Goal: Find specific page/section: Find specific page/section

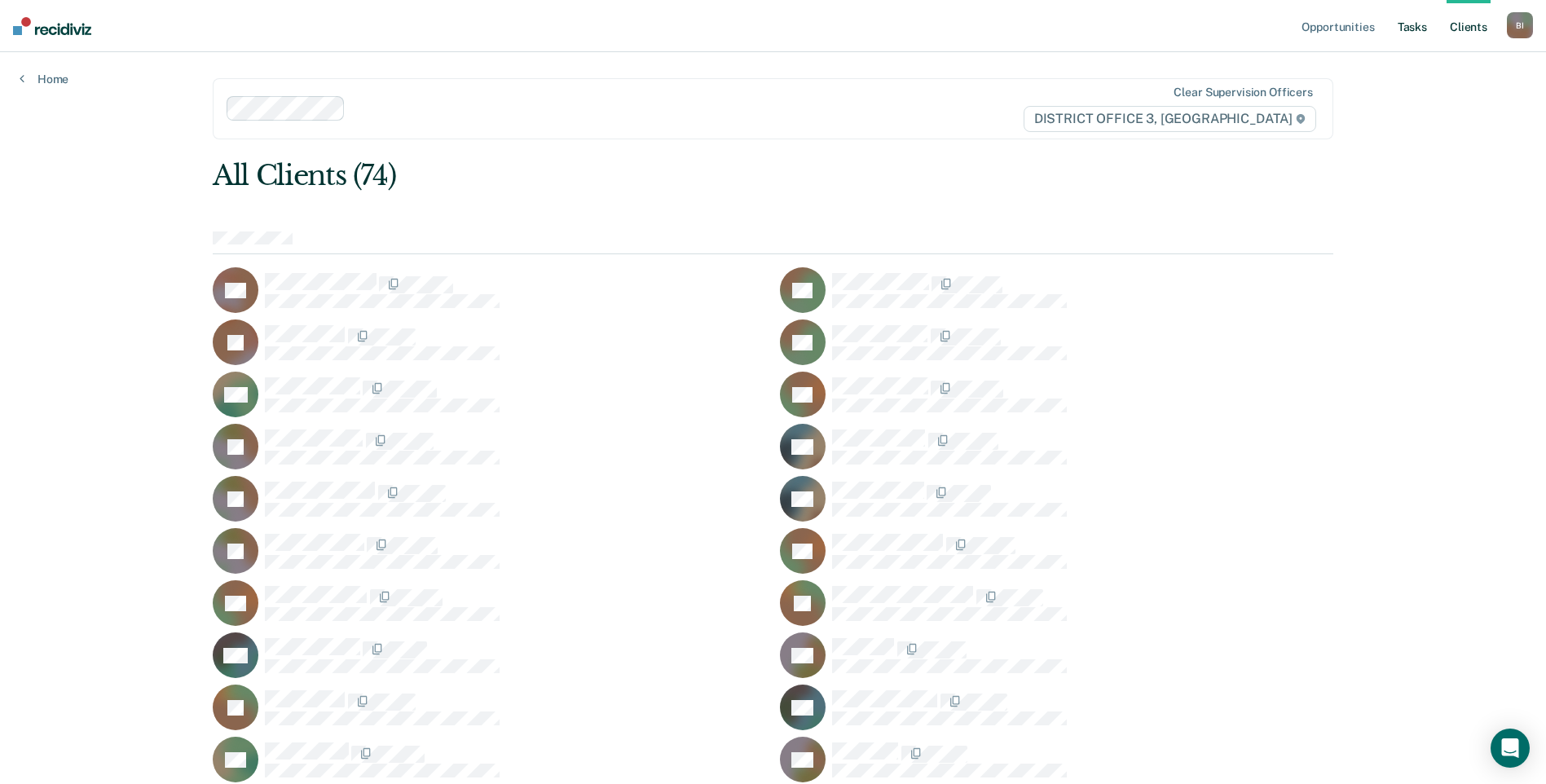
click at [1411, 32] on link "Tasks" at bounding box center [1412, 26] width 35 height 52
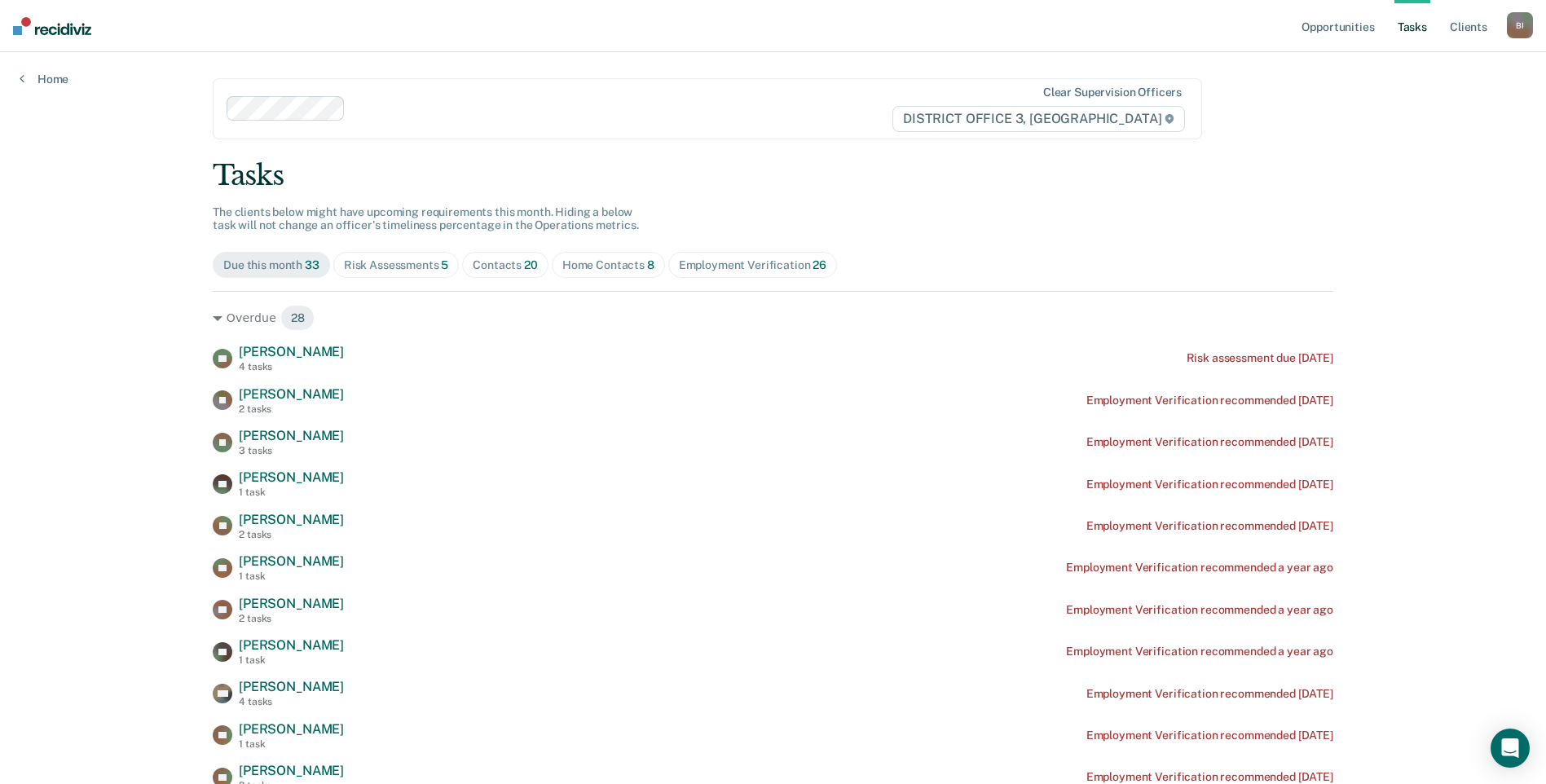
click at [626, 263] on div "Home Contacts 8" at bounding box center [608, 265] width 92 height 13
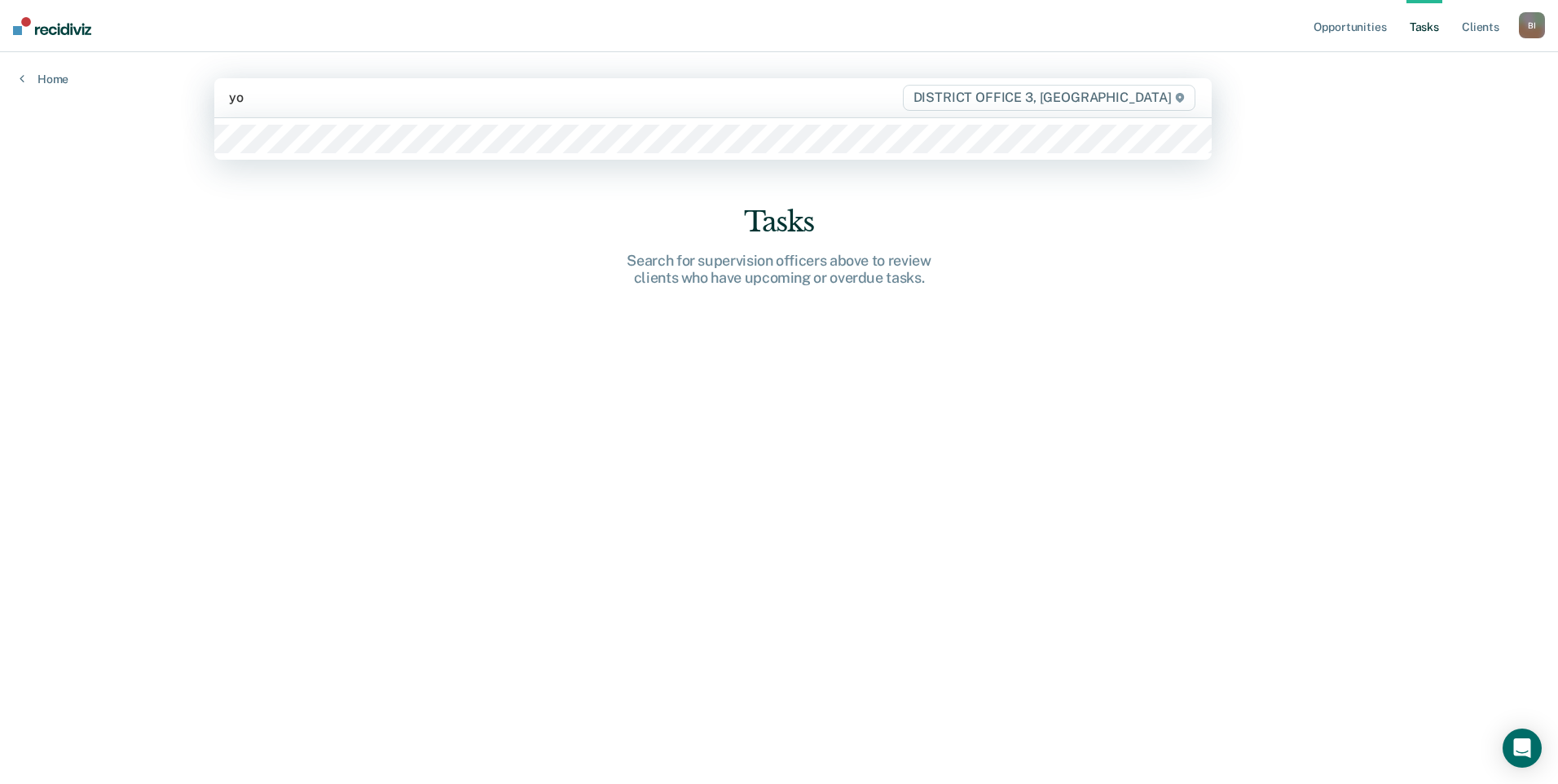
type input "you"
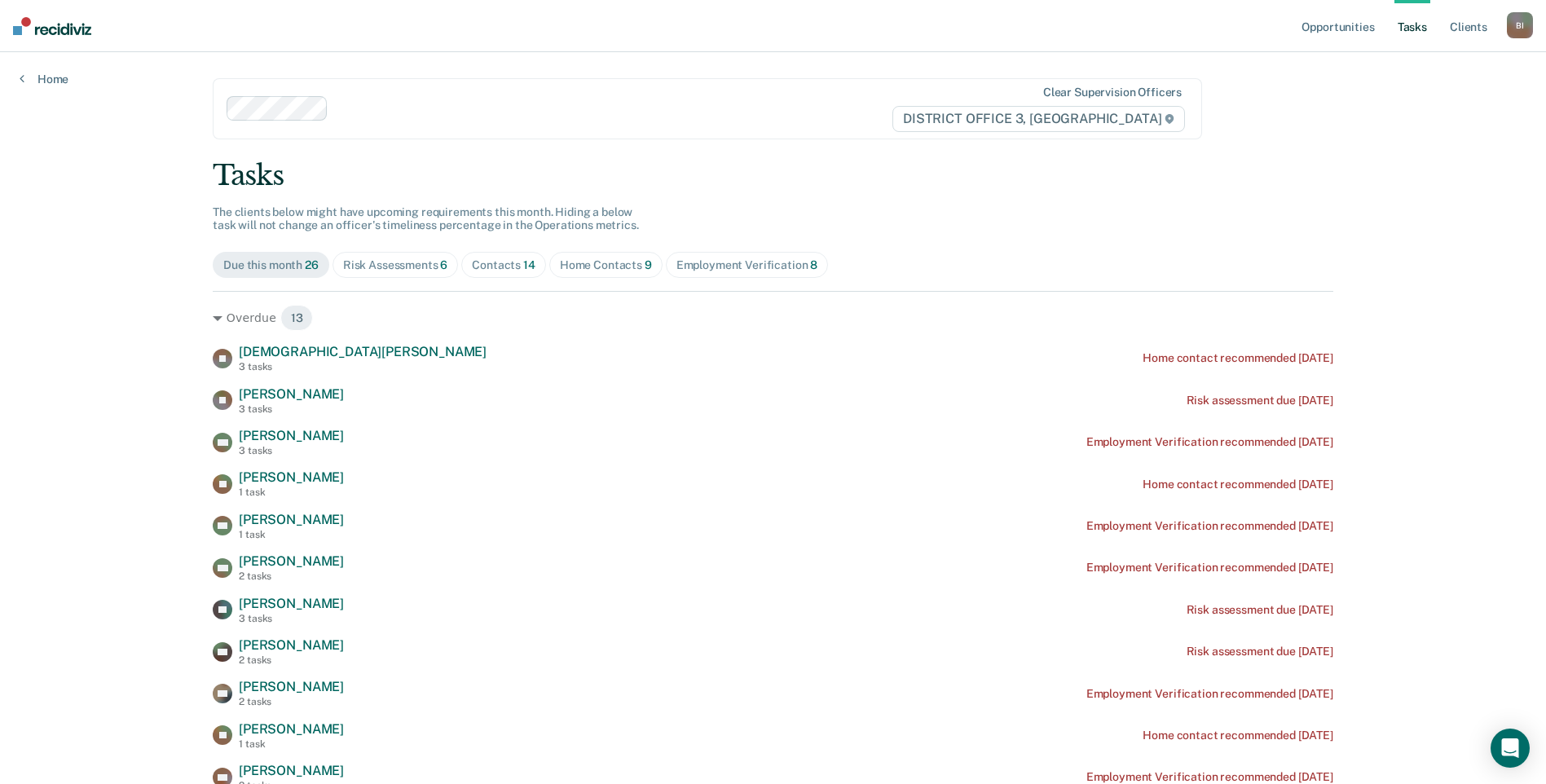
click at [610, 267] on div "Home Contacts 9" at bounding box center [606, 265] width 92 height 13
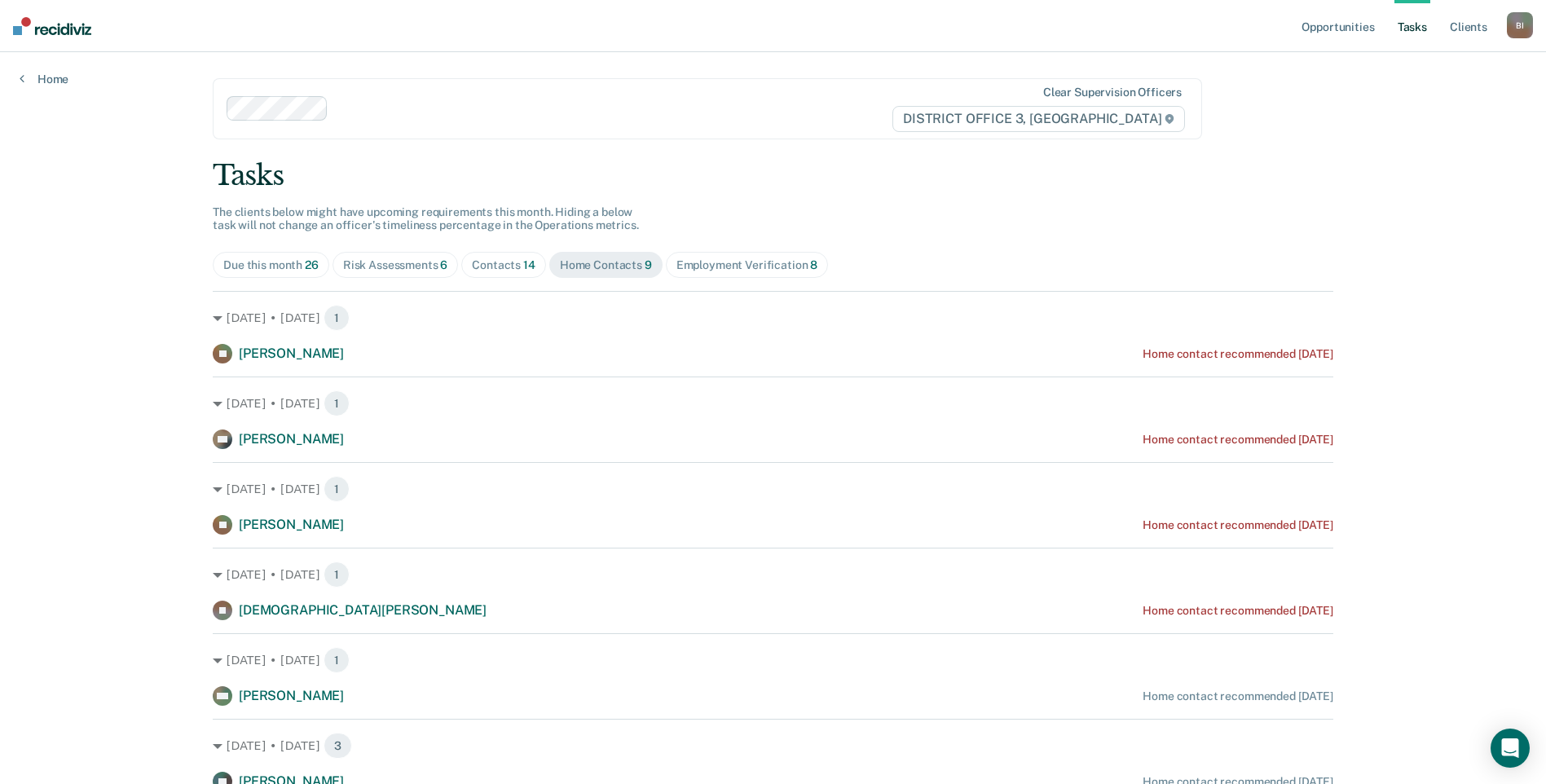
click at [392, 259] on div "Risk Assessments 6" at bounding box center [396, 265] width 105 height 13
click at [472, 266] on div "Contacts 14" at bounding box center [504, 265] width 63 height 13
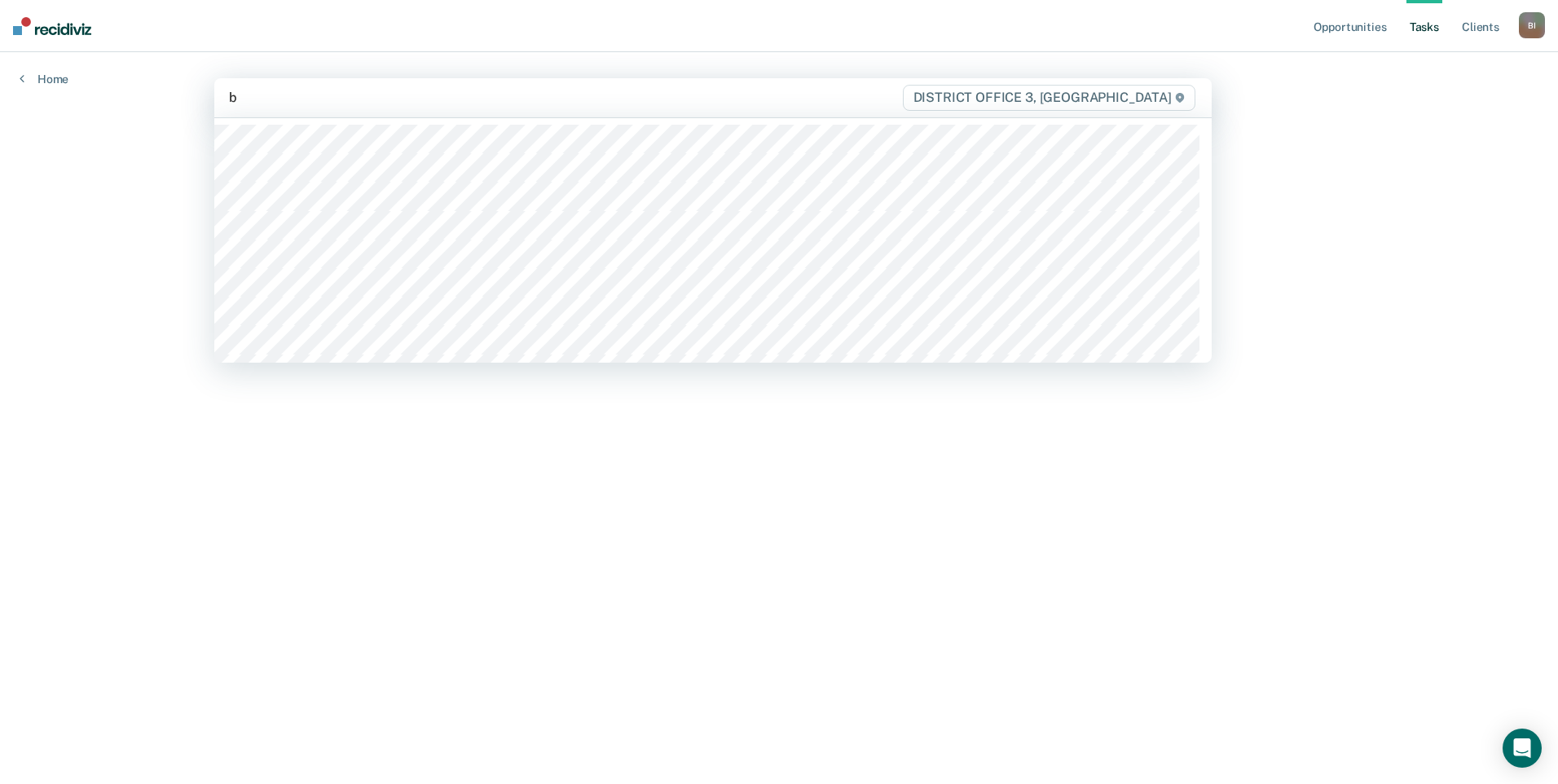
type input "bi"
